Goal: Transaction & Acquisition: Purchase product/service

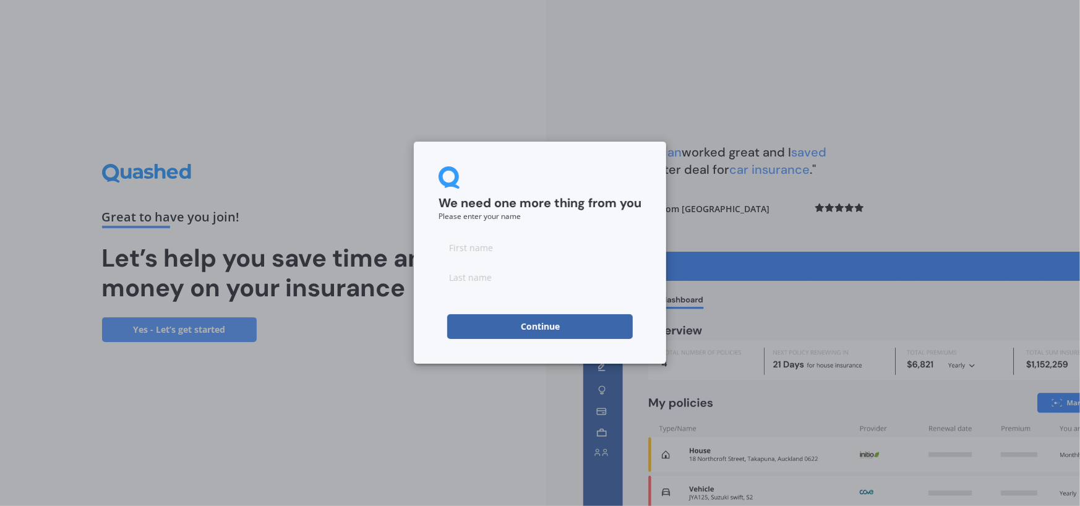
click at [514, 255] on input at bounding box center [540, 247] width 203 height 25
type input "super"
type input "man"
click at [521, 333] on button "Continue" at bounding box center [540, 326] width 186 height 25
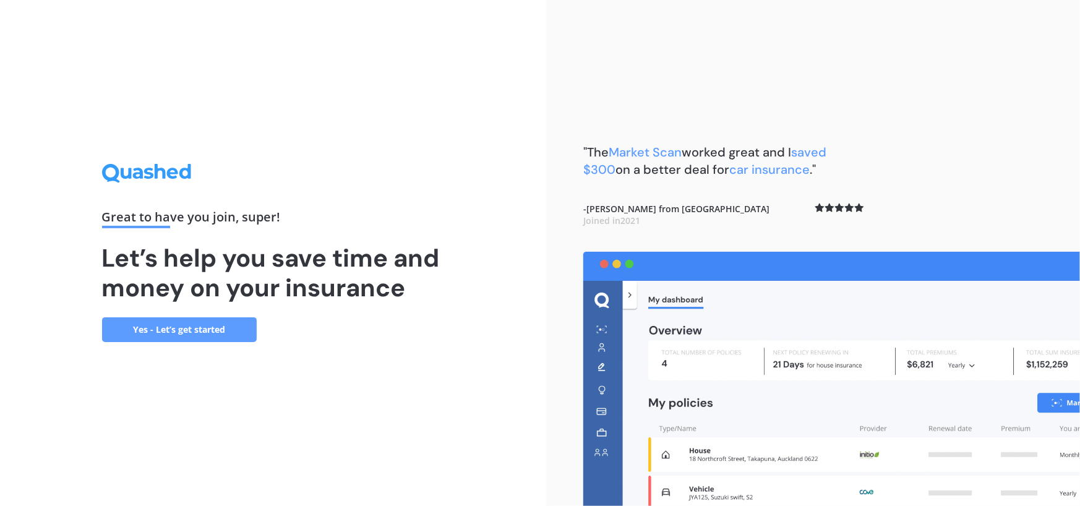
click at [217, 334] on link "Yes - Let’s get started" at bounding box center [179, 329] width 155 height 25
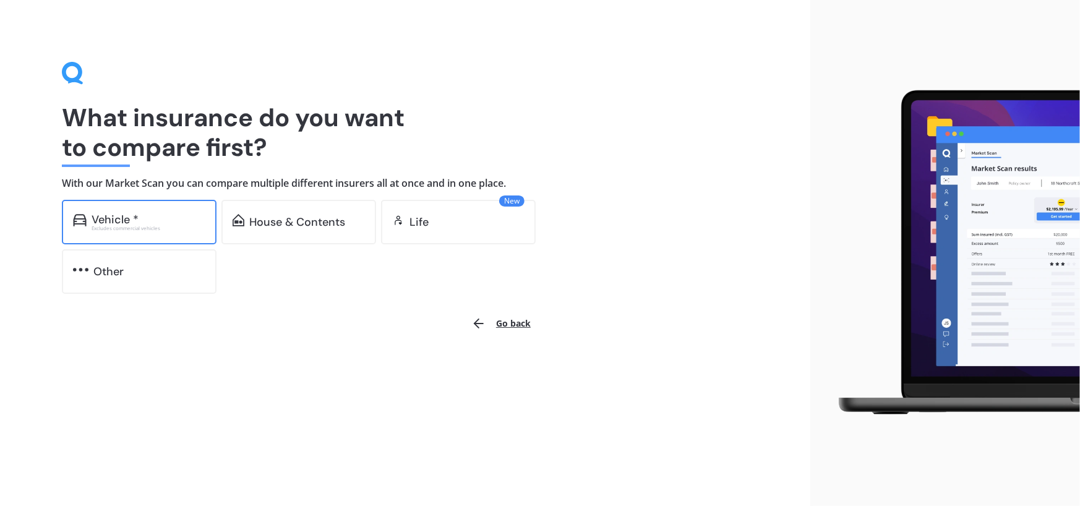
click at [181, 216] on div "Vehicle *" at bounding box center [149, 219] width 114 height 12
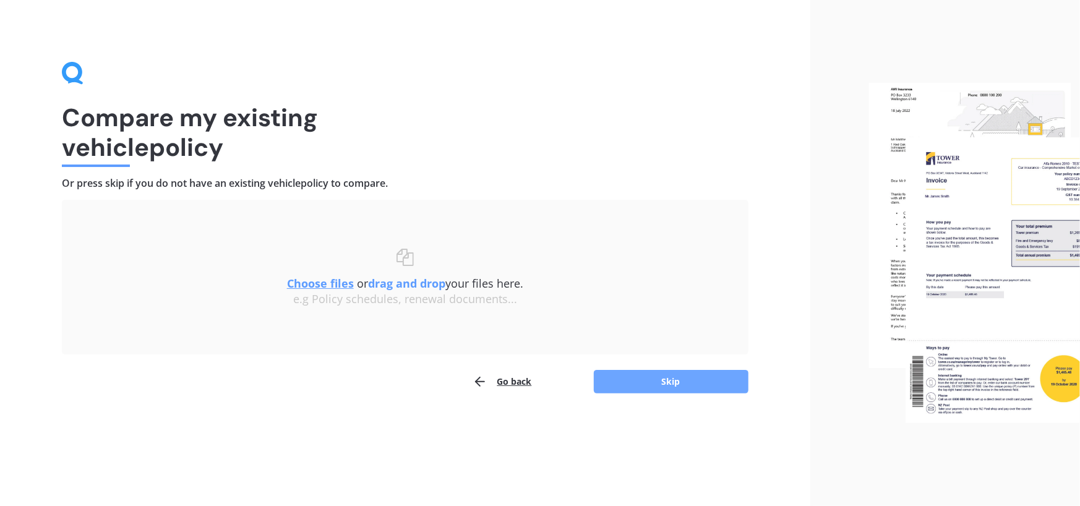
click at [631, 384] on button "Skip" at bounding box center [671, 382] width 155 height 24
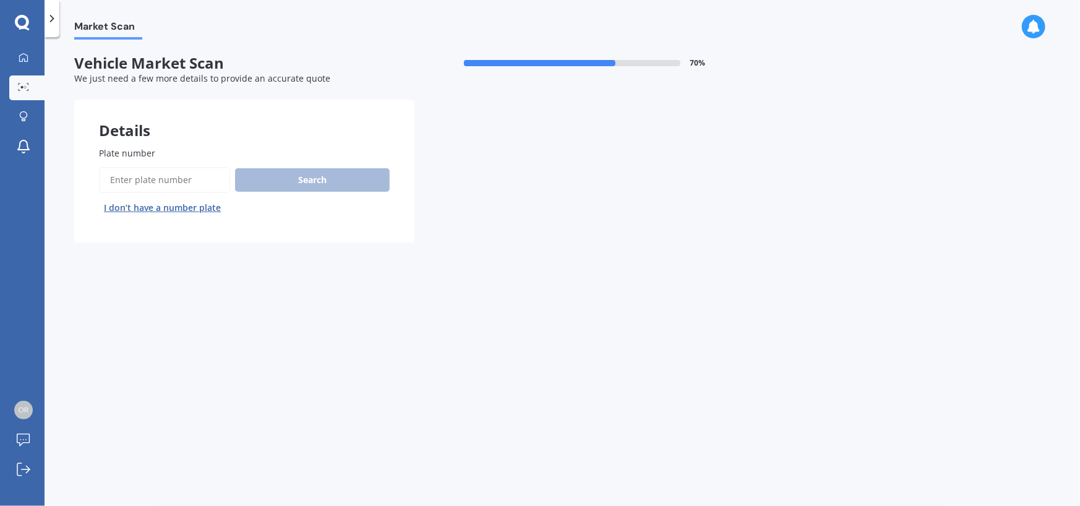
click at [179, 174] on input "Plate number" at bounding box center [164, 180] width 131 height 26
click at [154, 171] on input "Plate number" at bounding box center [164, 180] width 131 height 26
type input "mtc167"
click at [273, 174] on button "Search" at bounding box center [312, 180] width 155 height 24
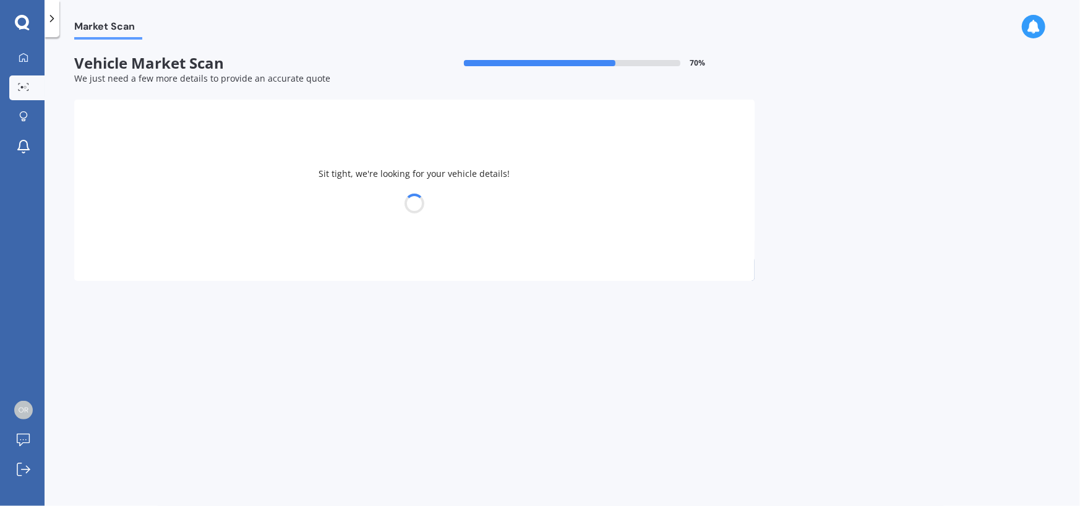
select select "HONDA"
select select "JAZZ"
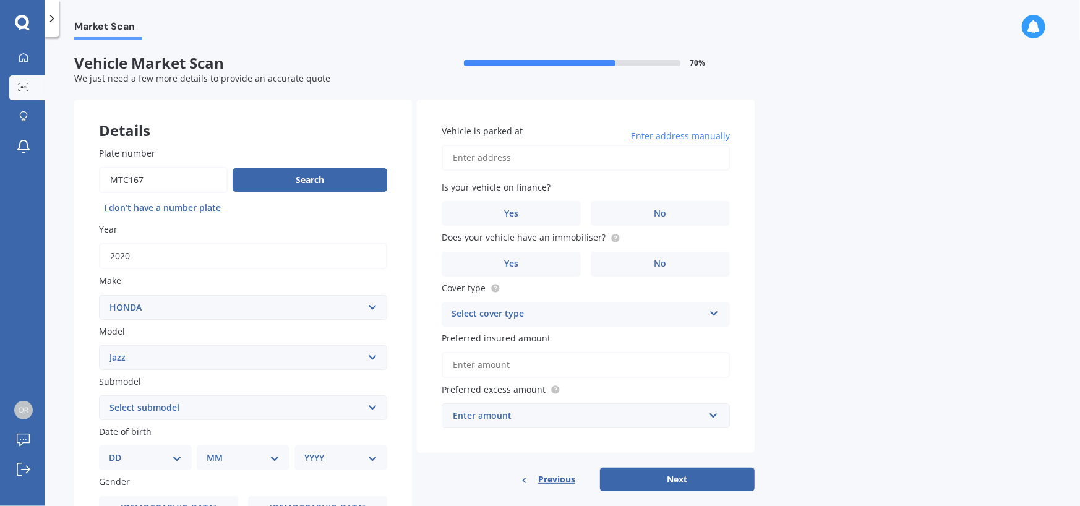
scroll to position [124, 0]
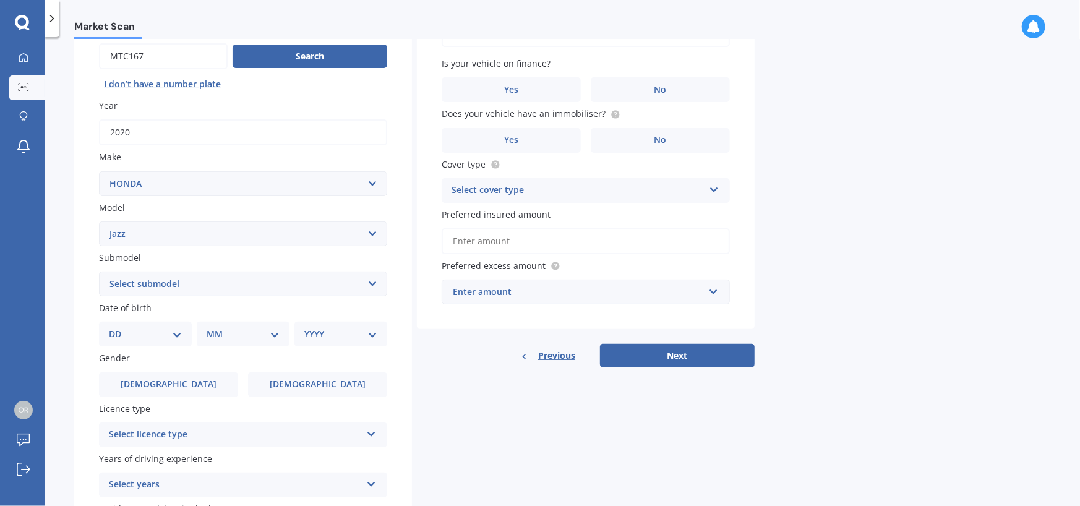
click at [209, 282] on select "Select submodel (all other) 1.3 1.5 Sports Crosstar 1.5P Hatchback RS S" at bounding box center [243, 284] width 288 height 25
select select "RS"
click at [99, 272] on select "Select submodel (all other) 1.3 1.5 Sports Crosstar 1.5P Hatchback RS S" at bounding box center [243, 284] width 288 height 25
click at [155, 329] on select "DD 01 02 03 04 05 06 07 08 09 10 11 12 13 14 15 16 17 18 19 20 21 22 23 24 25 2…" at bounding box center [145, 334] width 73 height 14
select select "11"
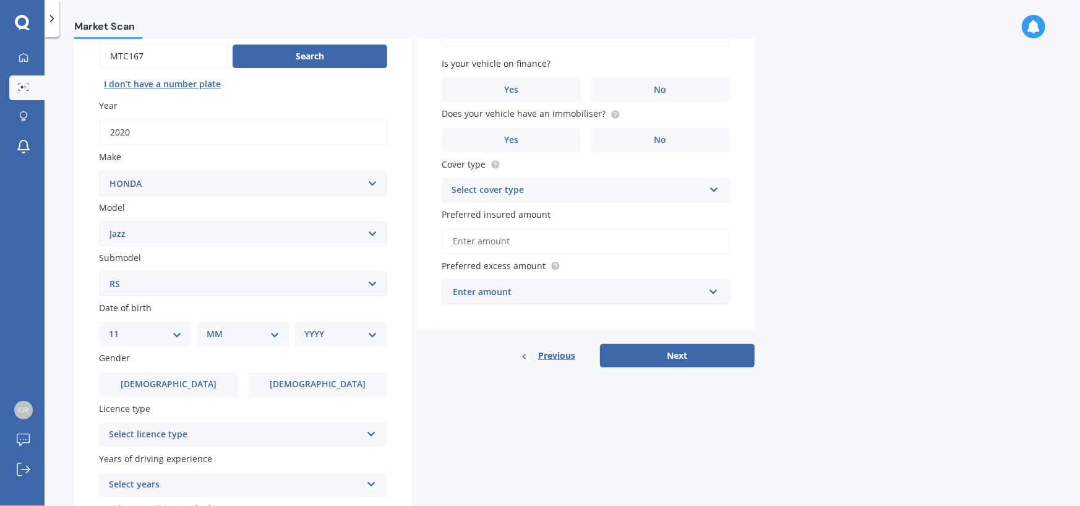
click at [118, 327] on select "DD 01 02 03 04 05 06 07 08 09 10 11 12 13 14 15 16 17 18 19 20 21 22 23 24 25 2…" at bounding box center [145, 334] width 73 height 14
drag, startPoint x: 231, startPoint y: 330, endPoint x: 255, endPoint y: 327, distance: 23.8
click at [233, 330] on select "MM 01 02 03 04 05 06 07 08 09 10 11 12" at bounding box center [246, 334] width 68 height 14
select select "01"
click at [212, 327] on select "MM 01 02 03 04 05 06 07 08 09 10 11 12" at bounding box center [246, 334] width 68 height 14
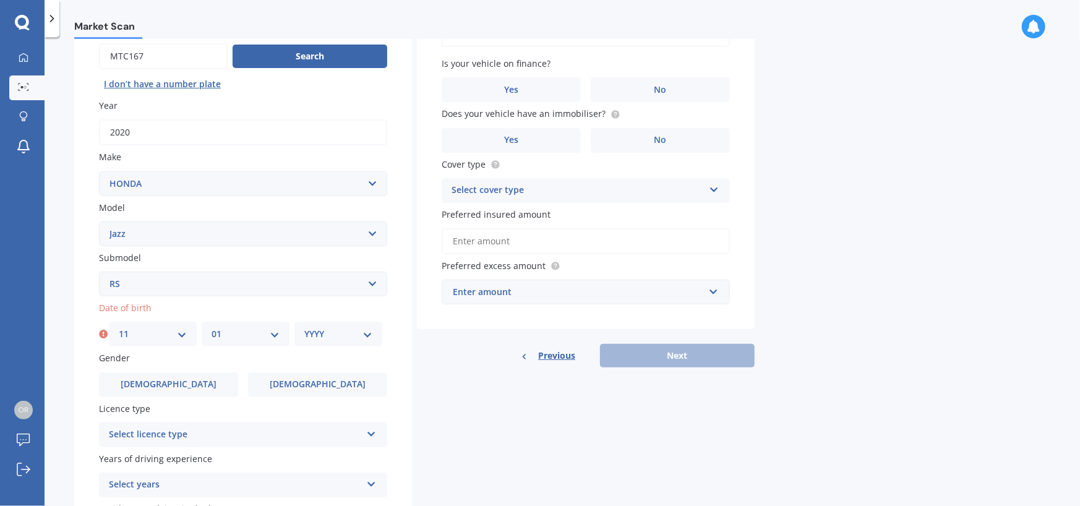
click at [331, 334] on select "YYYY 2025 2024 2023 2022 2021 2020 2019 2018 2017 2016 2015 2014 2013 2012 2011…" at bounding box center [338, 334] width 68 height 14
select select "1984"
click at [304, 327] on select "YYYY 2025 2024 2023 2022 2021 2020 2019 2018 2017 2016 2015 2014 2013 2012 2011…" at bounding box center [338, 334] width 68 height 14
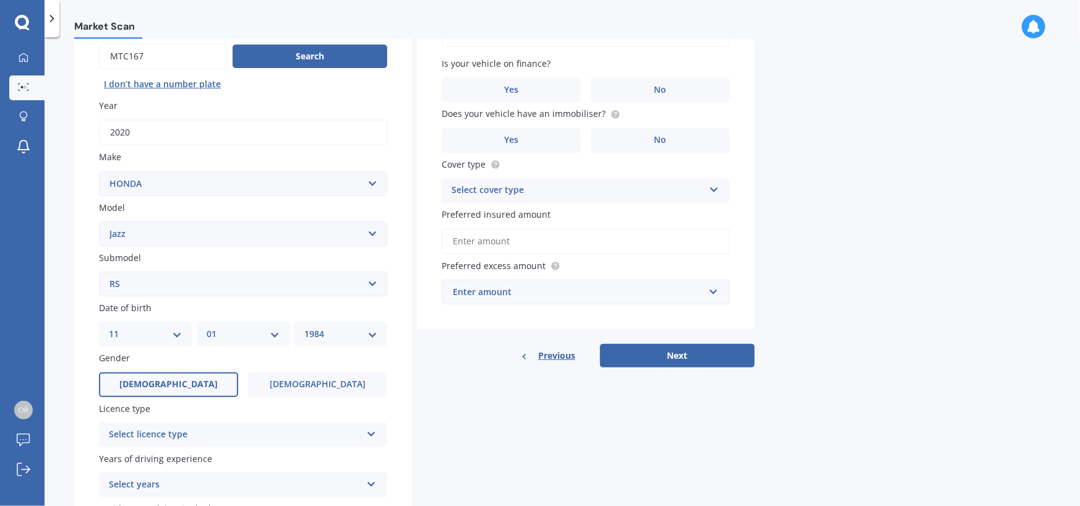
click at [184, 380] on label "Male" at bounding box center [168, 384] width 139 height 25
click at [0, 0] on input "Male" at bounding box center [0, 0] width 0 height 0
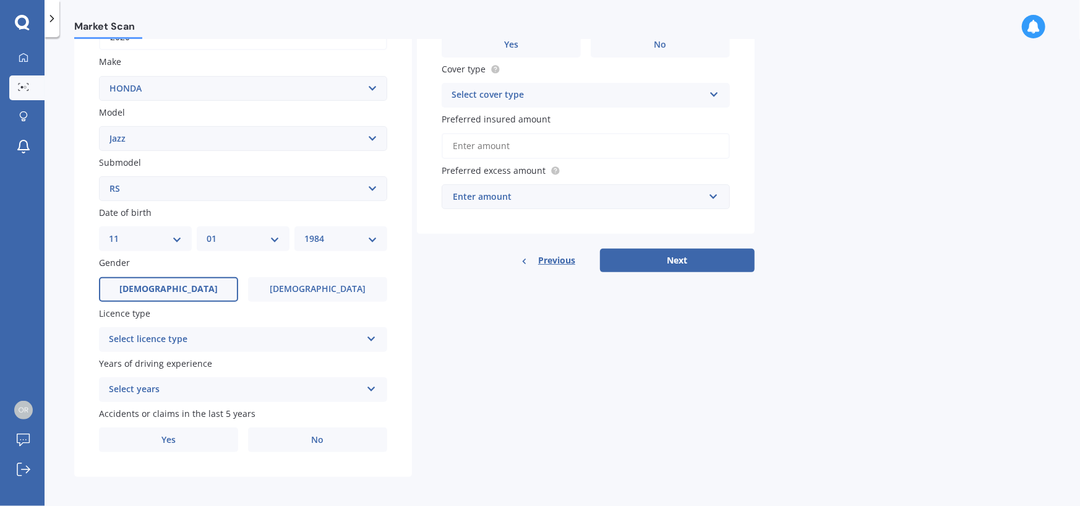
click at [240, 332] on div "Select licence type" at bounding box center [235, 339] width 252 height 15
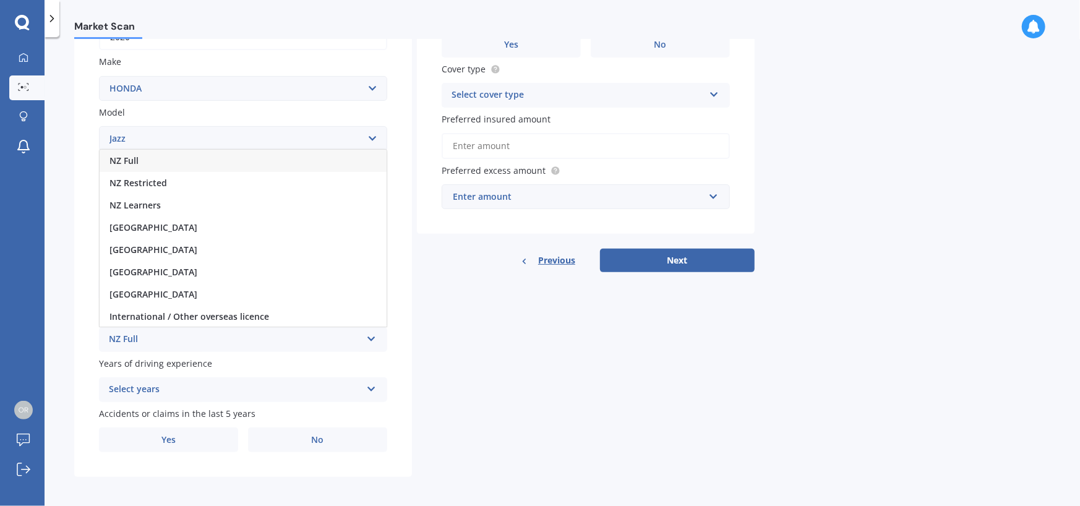
click at [215, 160] on div "NZ Full" at bounding box center [243, 161] width 287 height 22
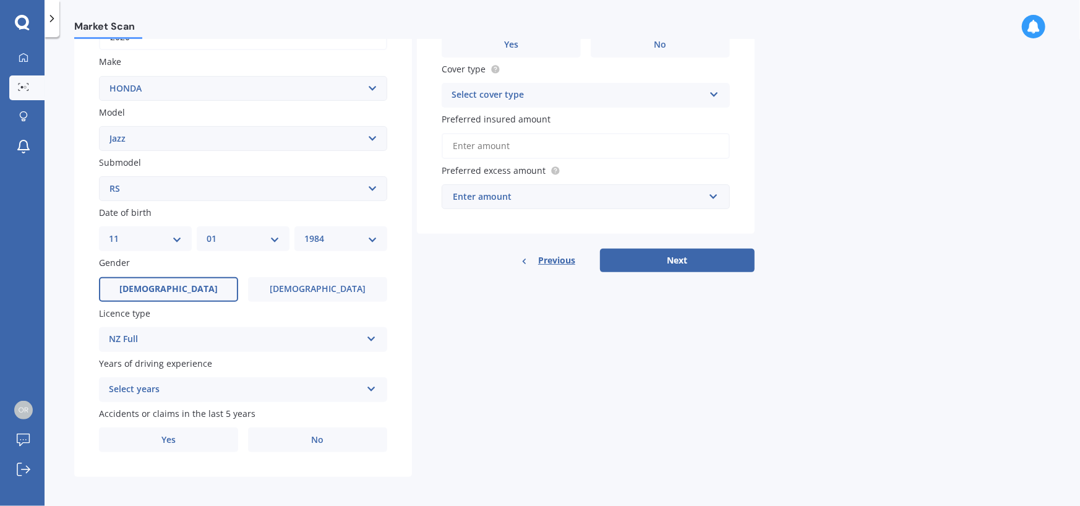
click at [226, 395] on div "Select years 5 or more years 4 years 3 years 2 years 1 year" at bounding box center [243, 389] width 288 height 25
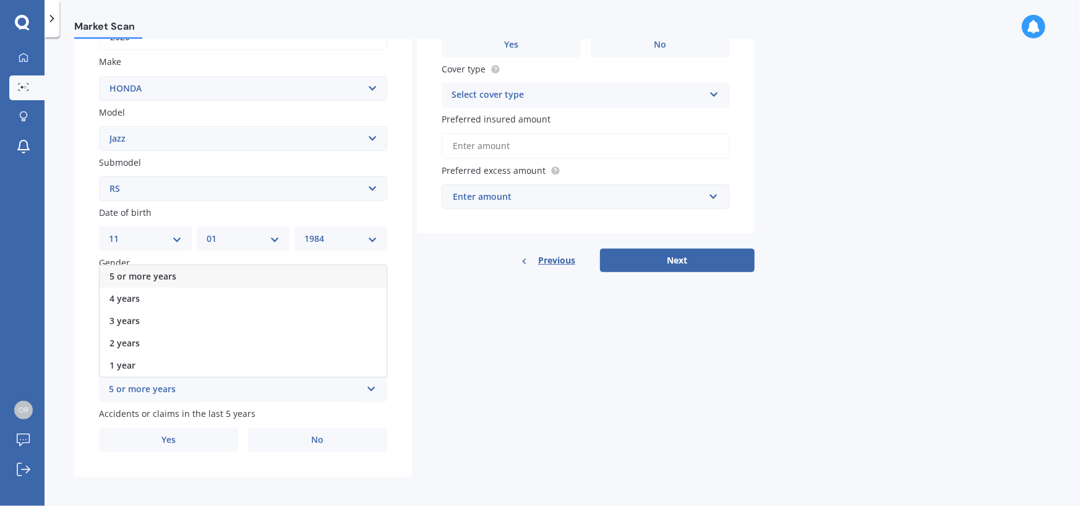
click at [210, 275] on div "5 or more years" at bounding box center [243, 276] width 287 height 22
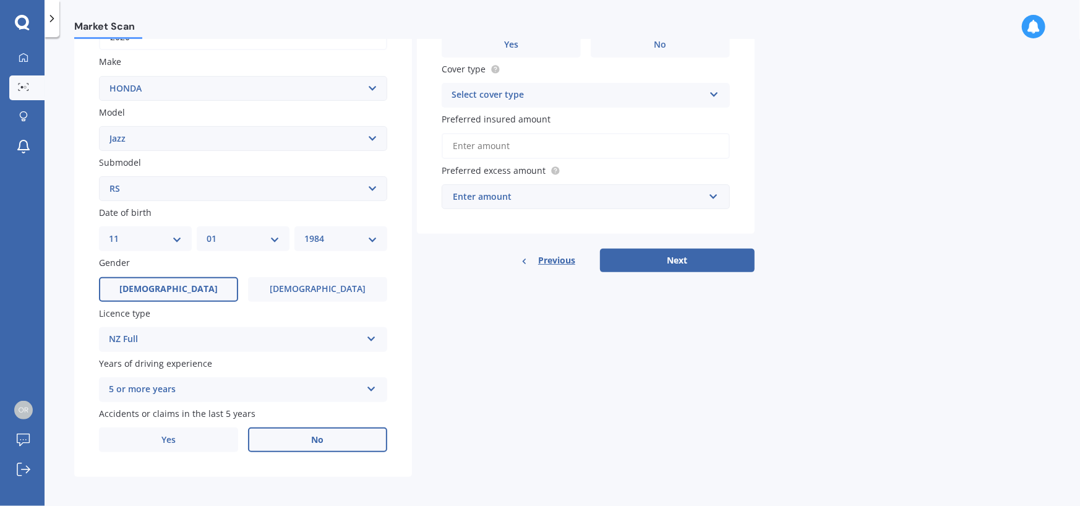
click at [275, 439] on label "No" at bounding box center [317, 440] width 139 height 25
click at [0, 0] on input "No" at bounding box center [0, 0] width 0 height 0
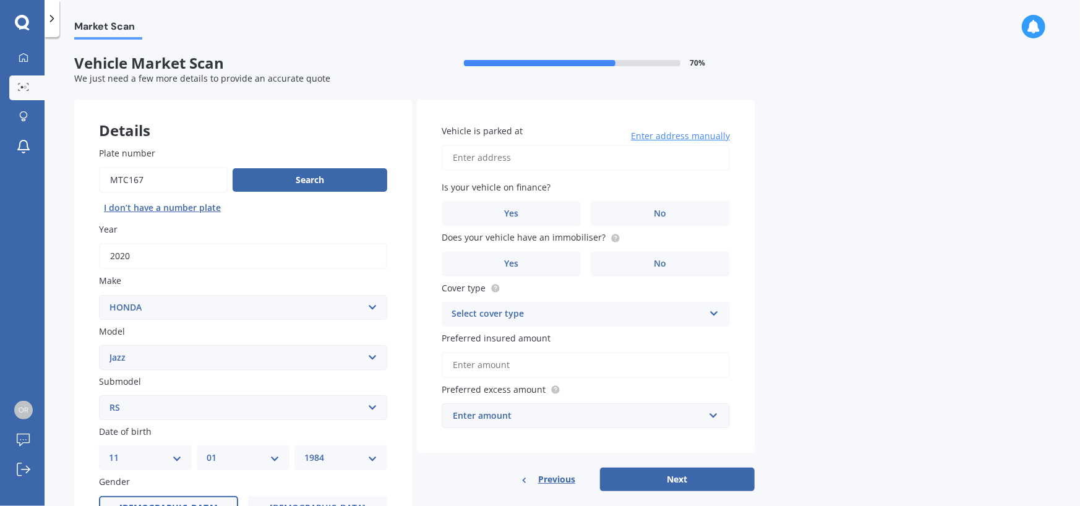
click at [503, 156] on input "Vehicle is parked at" at bounding box center [586, 158] width 288 height 26
type input "17a Cradock st Avondale AucklandAuckland, Auckland 1026"
click at [620, 220] on label "No" at bounding box center [660, 213] width 139 height 25
click at [0, 0] on input "No" at bounding box center [0, 0] width 0 height 0
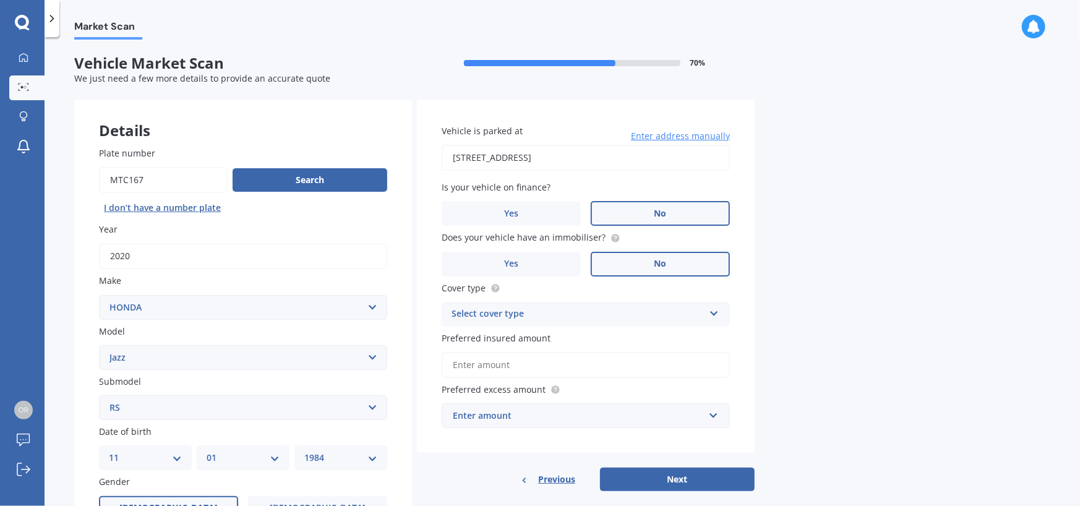
click at [631, 262] on label "No" at bounding box center [660, 264] width 139 height 25
click at [0, 0] on input "No" at bounding box center [0, 0] width 0 height 0
click at [550, 313] on div "Select cover type" at bounding box center [578, 314] width 252 height 15
click at [543, 334] on div "Comprehensive" at bounding box center [585, 338] width 287 height 22
click at [589, 372] on input "Preferred insured amount" at bounding box center [586, 365] width 288 height 26
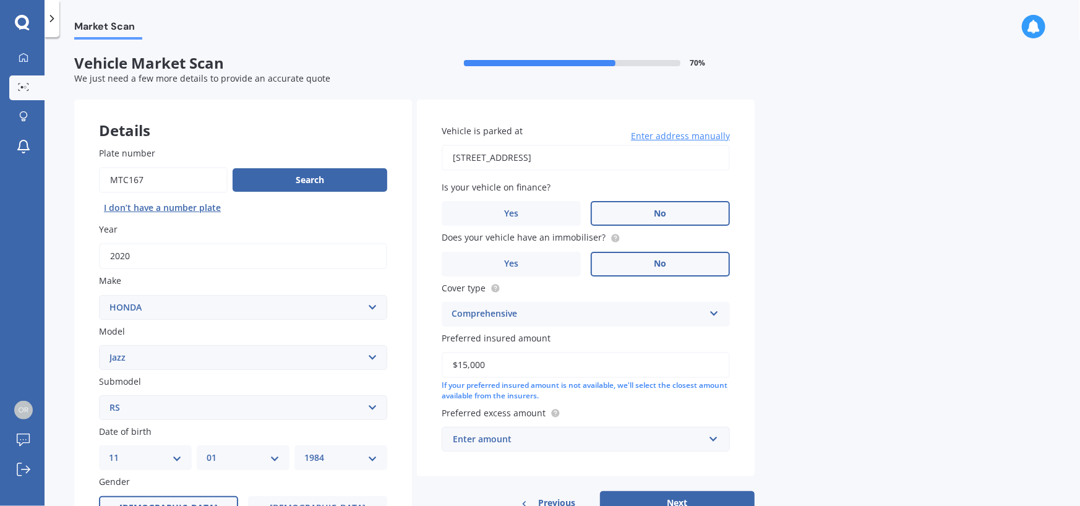
type input "$15,000"
click at [556, 433] on div "Enter amount" at bounding box center [578, 440] width 251 height 14
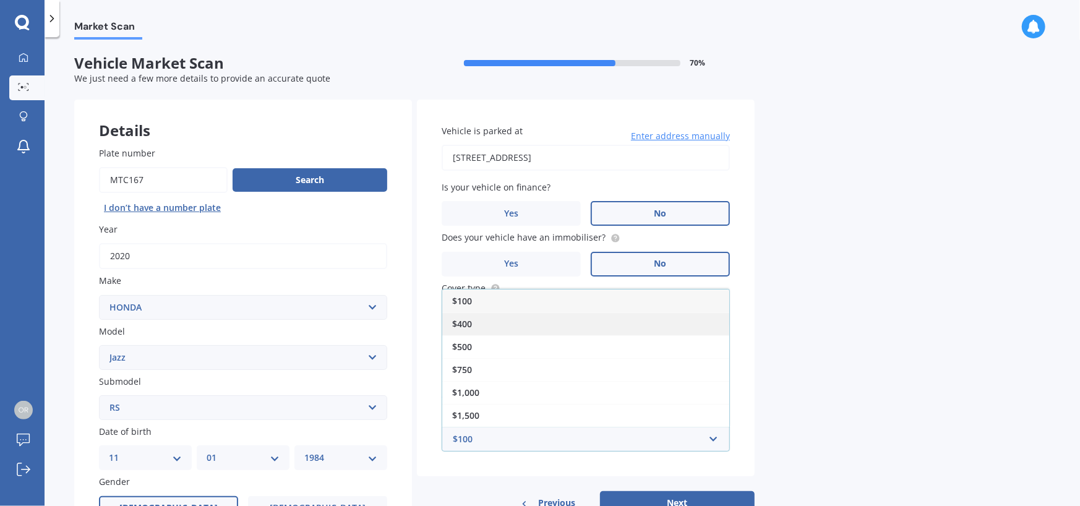
click at [545, 321] on div "$400" at bounding box center [585, 323] width 287 height 23
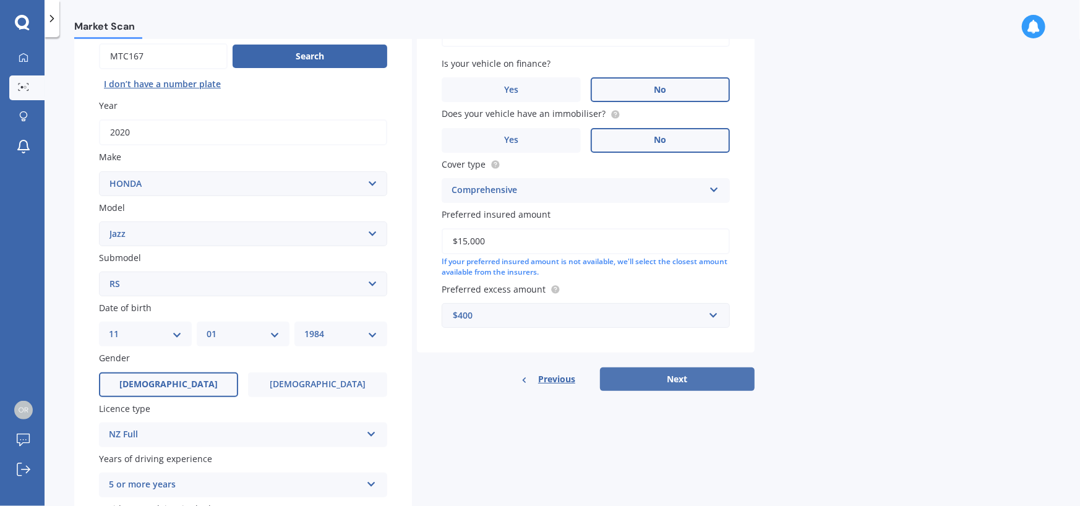
click at [671, 379] on button "Next" at bounding box center [677, 380] width 155 height 24
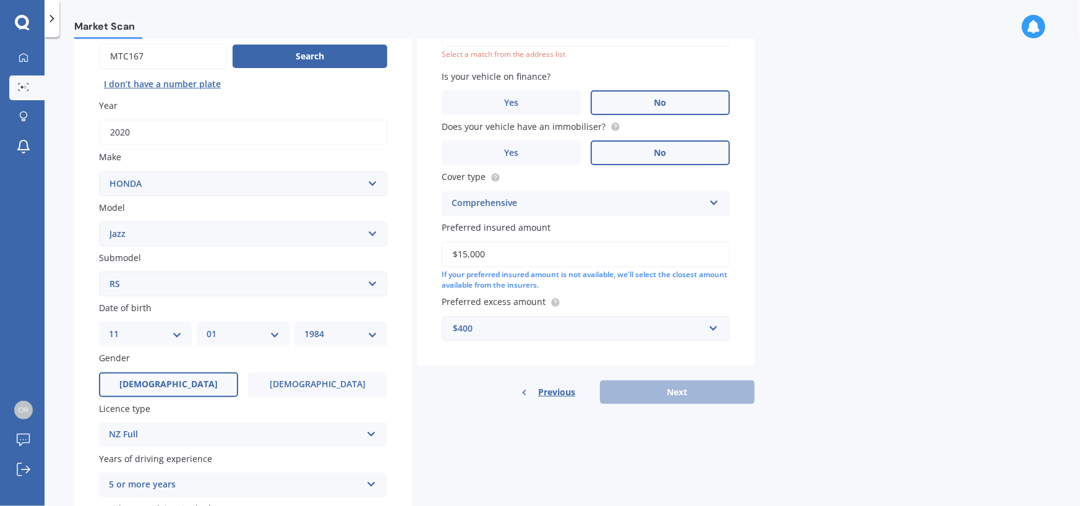
scroll to position [84, 0]
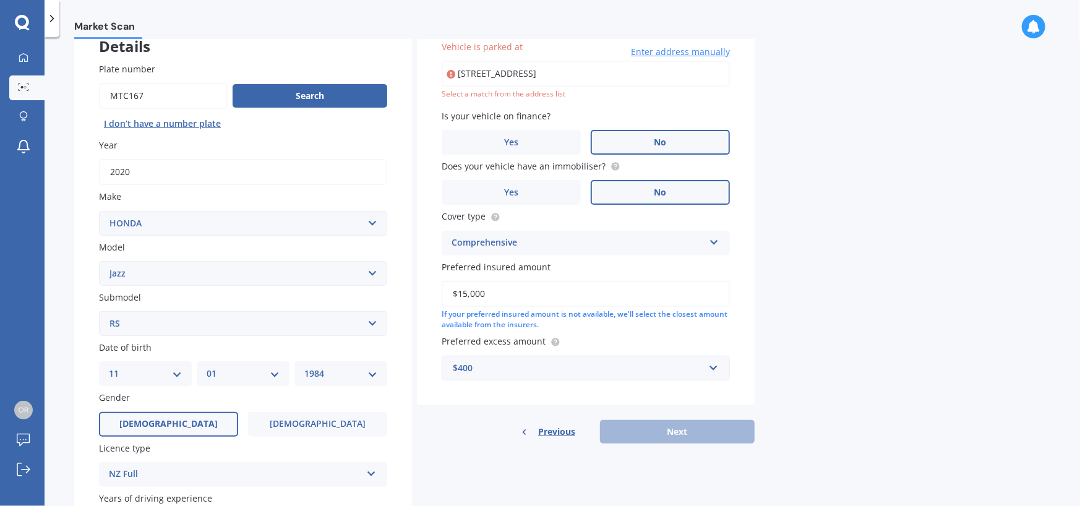
drag, startPoint x: 704, startPoint y: 75, endPoint x: 489, endPoint y: 75, distance: 215.3
click at [489, 75] on input "17a Cradock st Avondale AucklandAuckland, Auckland 1026" at bounding box center [586, 74] width 288 height 26
click at [886, 326] on div "Market Scan Vehicle Market Scan 70 % We just need a few more details to provide…" at bounding box center [563, 274] width 1036 height 469
click at [506, 69] on input "17a Cradock st Avondale AucklandAuckland, Auckland 1026" at bounding box center [586, 74] width 288 height 26
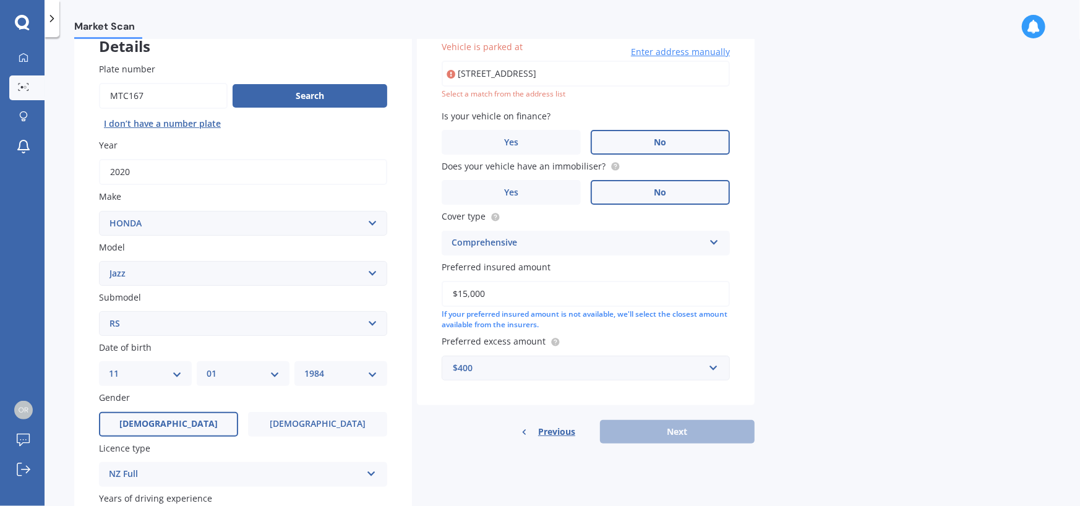
click at [585, 71] on input "17a Cradock st Avondale AucklandAuckland, Auckland 1026" at bounding box center [586, 74] width 288 height 26
drag, startPoint x: 704, startPoint y: 71, endPoint x: 557, endPoint y: 73, distance: 147.3
click at [557, 73] on input "17a Cradock st Avondale AucklandAuckland, Auckland 1026" at bounding box center [586, 74] width 288 height 26
type input "17A Cradock Street, Avondale, Auckland 1026"
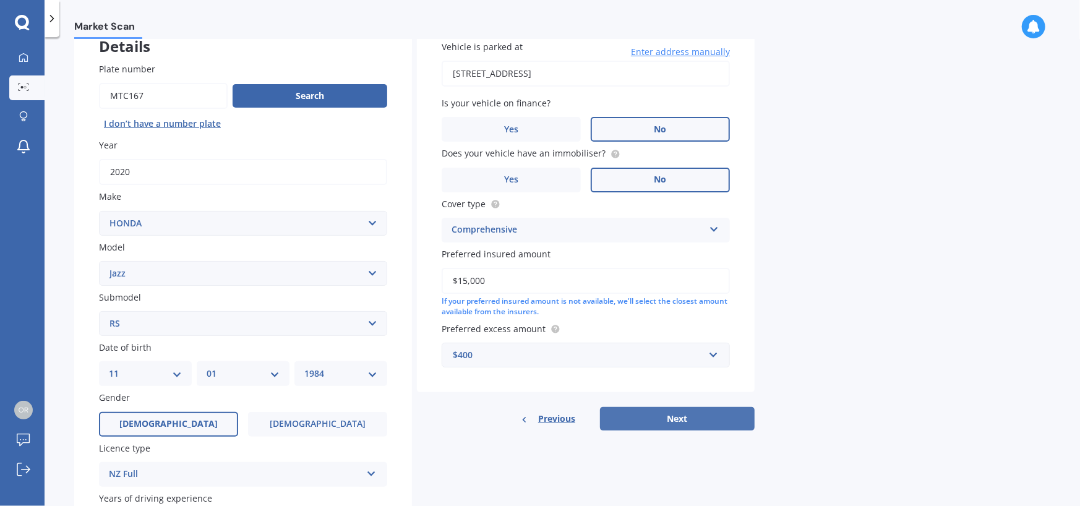
click at [678, 408] on button "Next" at bounding box center [677, 419] width 155 height 24
select select "11"
select select "01"
select select "1984"
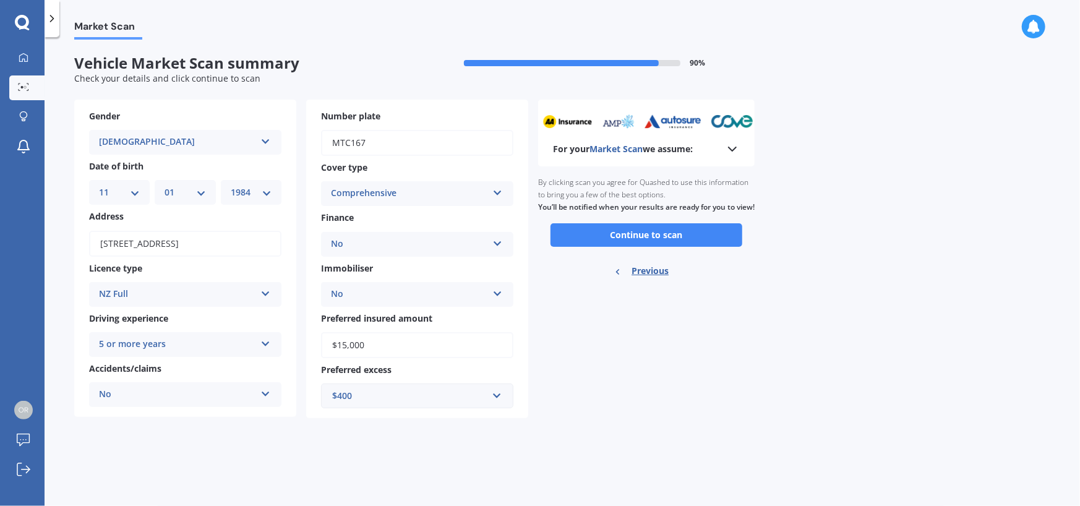
scroll to position [0, 0]
click at [676, 240] on button "Continue to scan" at bounding box center [647, 235] width 192 height 24
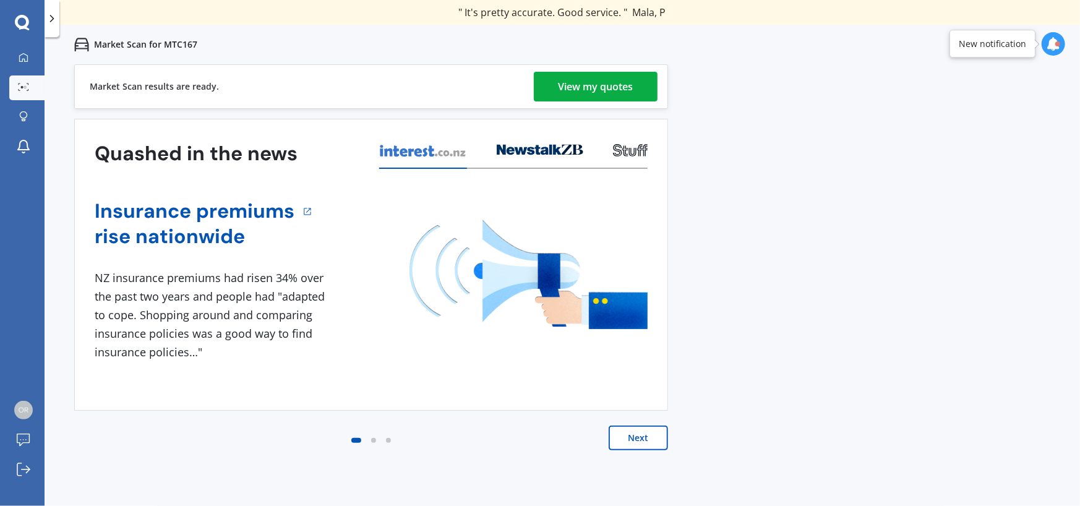
click at [583, 85] on div "View my quotes" at bounding box center [596, 87] width 75 height 30
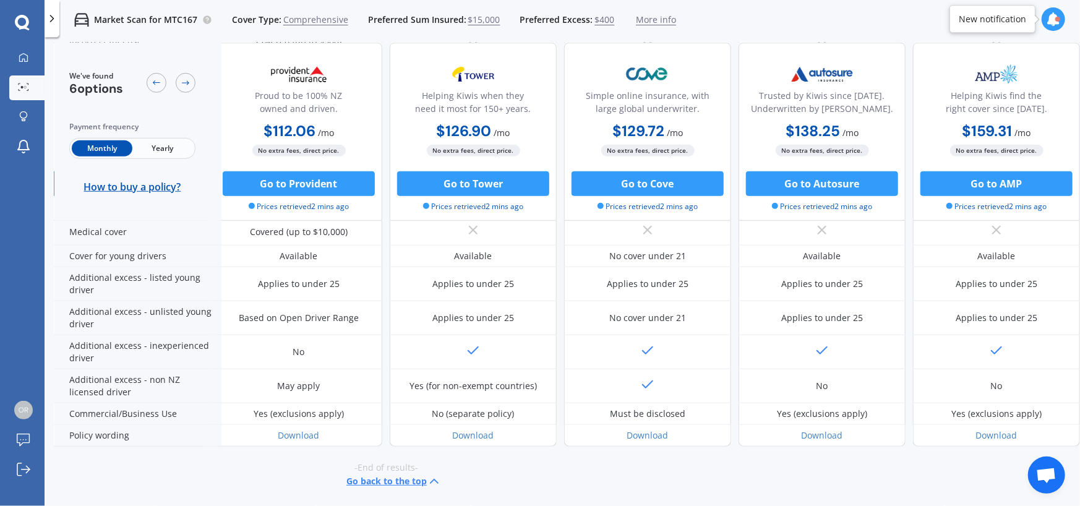
scroll to position [618, 0]
